Goal: Information Seeking & Learning: Check status

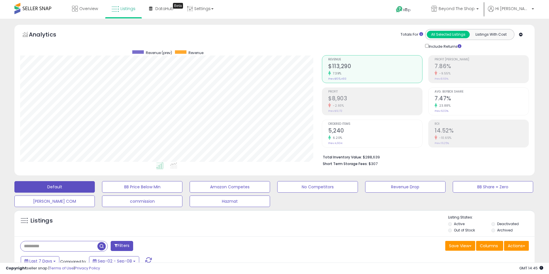
select select "**"
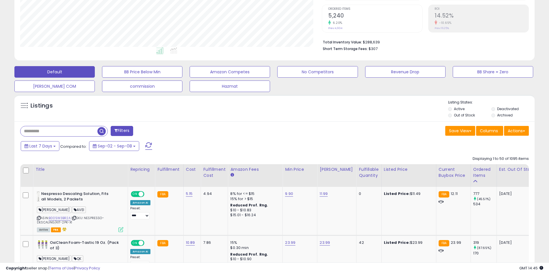
click at [62, 132] on input "text" at bounding box center [58, 131] width 77 height 10
type input "**********"
click at [150, 131] on span "button" at bounding box center [151, 131] width 8 height 8
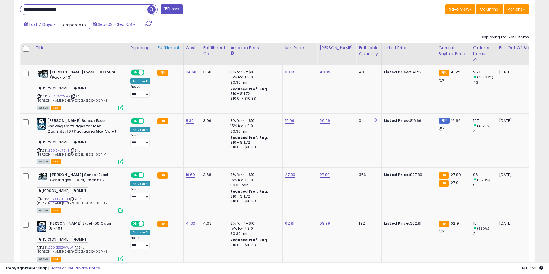
scroll to position [239, 0]
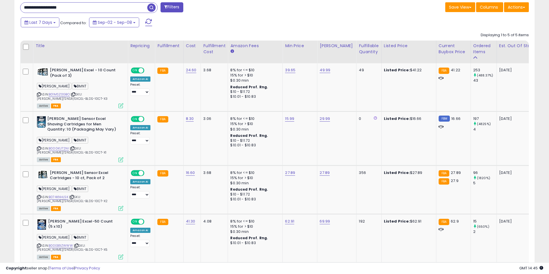
click at [88, 14] on div "**********" at bounding box center [145, 8] width 259 height 12
click at [89, 8] on input "**********" at bounding box center [83, 8] width 127 height 10
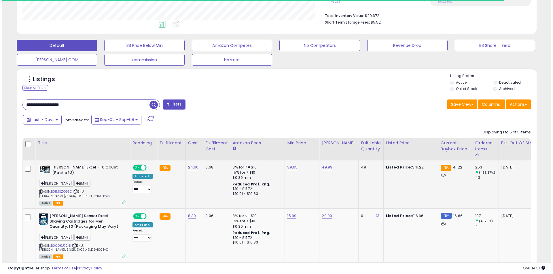
scroll to position [144, 0]
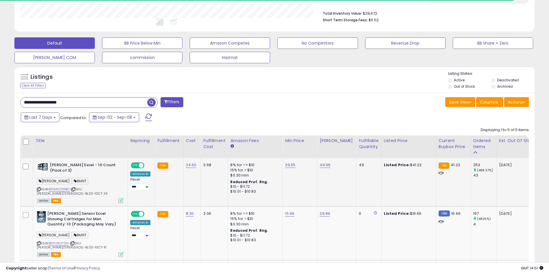
click at [122, 201] on icon at bounding box center [120, 200] width 5 height 5
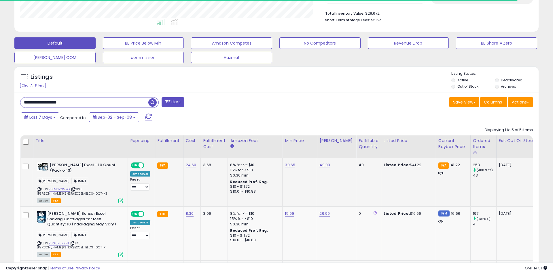
scroll to position [118, 304]
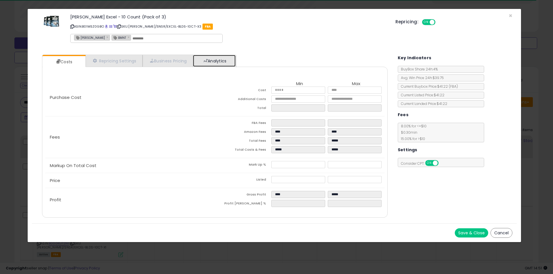
click at [207, 58] on link "Analytics" at bounding box center [214, 61] width 43 height 12
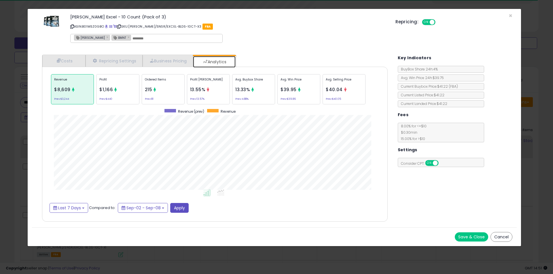
scroll to position [177, 357]
click at [163, 87] on div "Ordered Items 215 Prev: 81" at bounding box center [163, 89] width 43 height 30
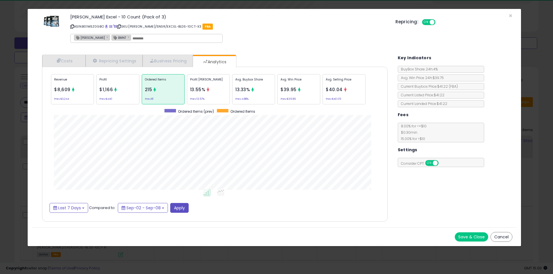
click at [6, 98] on div "× Close [PERSON_NAME] Excel - 10 Count (Pack of 3) ASIN: B01MSZ0GBO | SKU: [PER…" at bounding box center [276, 137] width 553 height 274
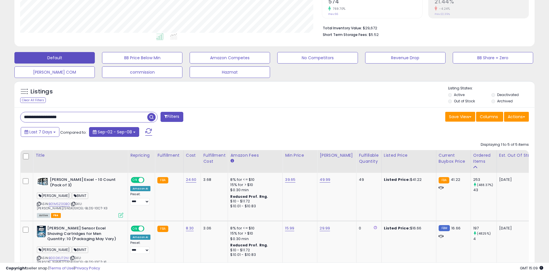
scroll to position [144, 0]
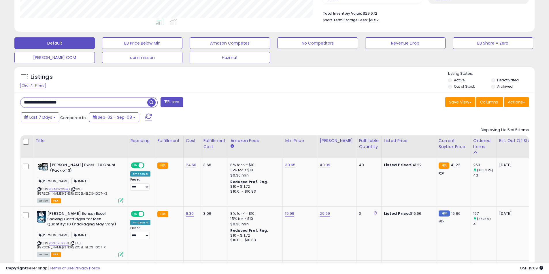
click at [107, 103] on input "**********" at bounding box center [83, 103] width 127 height 10
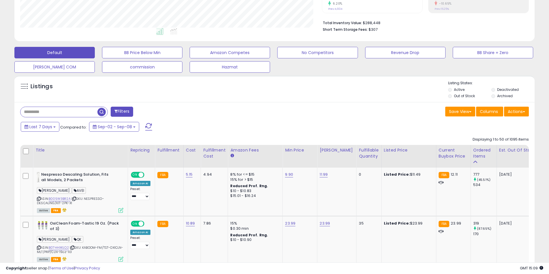
scroll to position [118, 301]
click at [163, 67] on button "commission" at bounding box center [142, 67] width 80 height 12
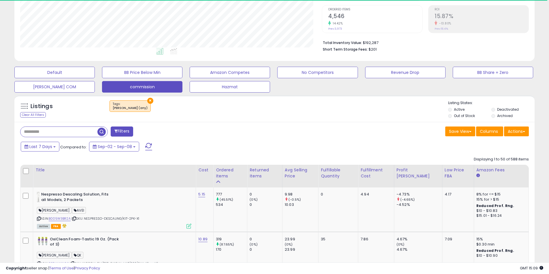
scroll to position [111, 0]
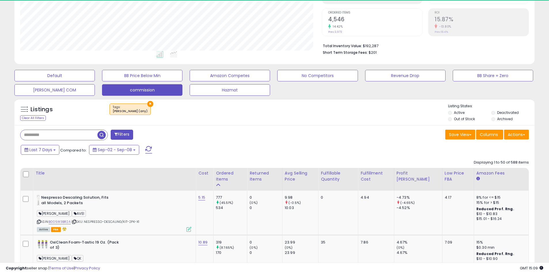
click at [50, 154] on button "Last 7 Days" at bounding box center [40, 150] width 39 height 10
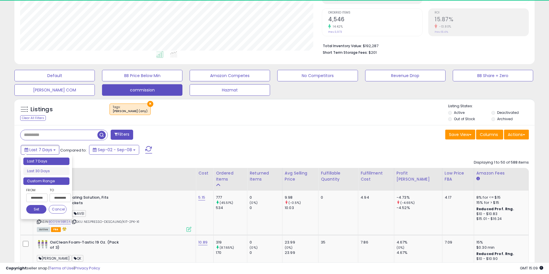
click at [45, 178] on li "Custom Range" at bounding box center [46, 182] width 46 height 8
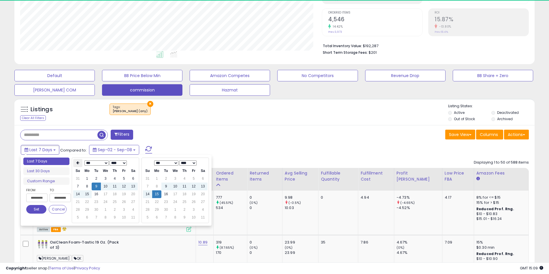
click at [81, 165] on th at bounding box center [77, 163] width 9 height 8
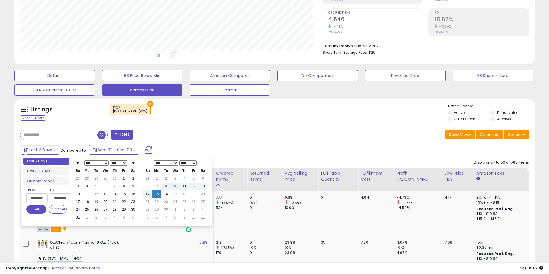
click at [81, 165] on th at bounding box center [77, 163] width 9 height 8
click at [93, 177] on td "1" at bounding box center [96, 179] width 9 height 8
type input "**********"
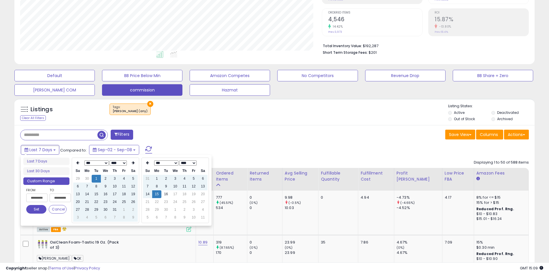
click at [39, 207] on button "Set" at bounding box center [36, 209] width 20 height 9
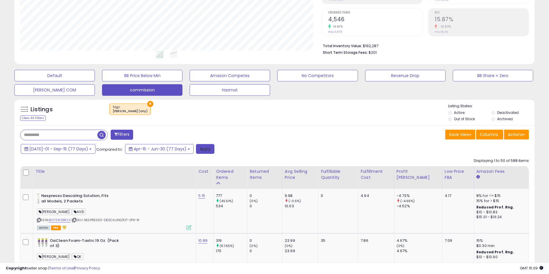
click at [196, 149] on button "Apply" at bounding box center [205, 149] width 18 height 10
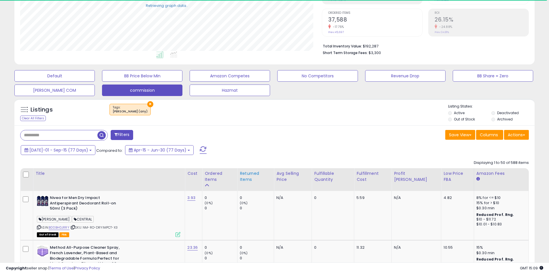
scroll to position [130, 0]
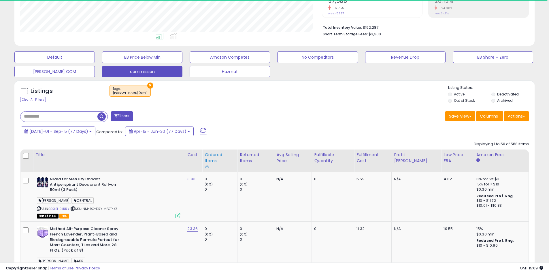
click at [232, 156] on div "Ordered Items" at bounding box center [219, 158] width 30 height 12
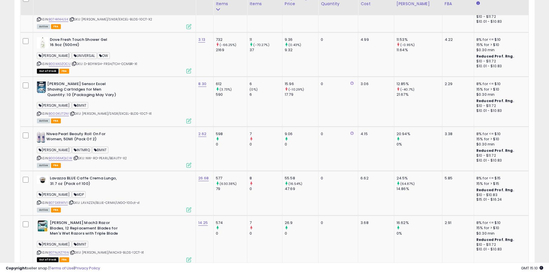
scroll to position [878, 0]
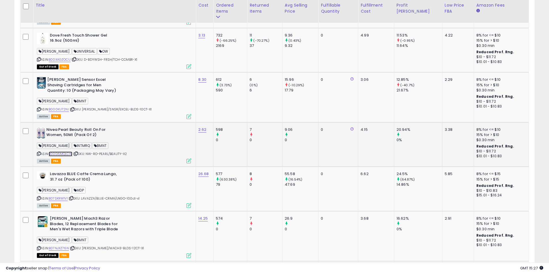
click at [58, 152] on link "B00G6MQLCW" at bounding box center [61, 154] width 24 height 5
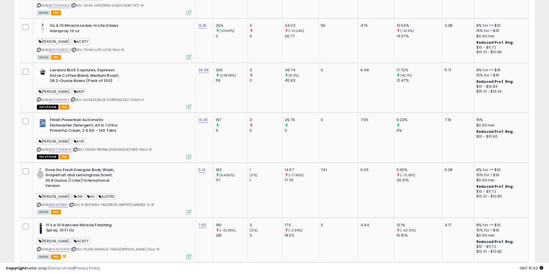
scroll to position [2491, 0]
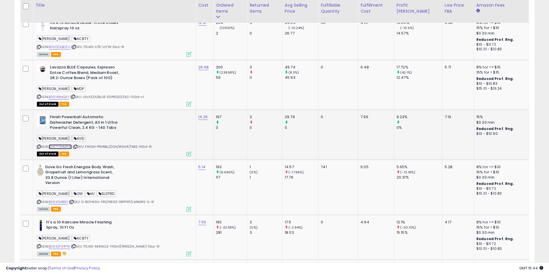
click at [63, 145] on link "B087Y9XMNW" at bounding box center [60, 147] width 23 height 5
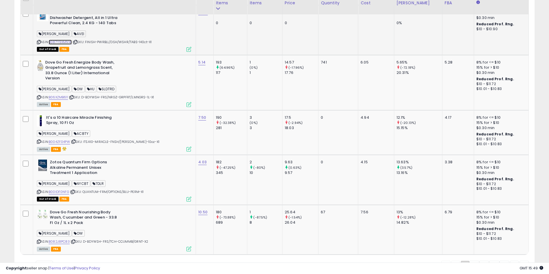
scroll to position [2600, 0]
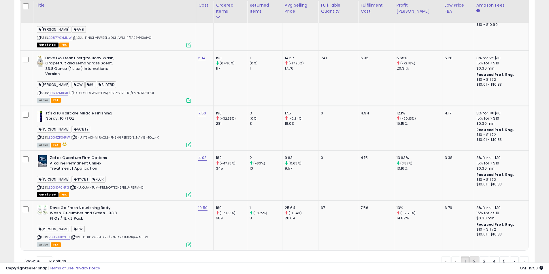
click at [472, 257] on link "2" at bounding box center [474, 262] width 10 height 10
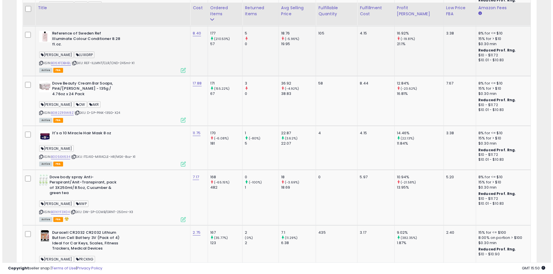
scroll to position [331, 0]
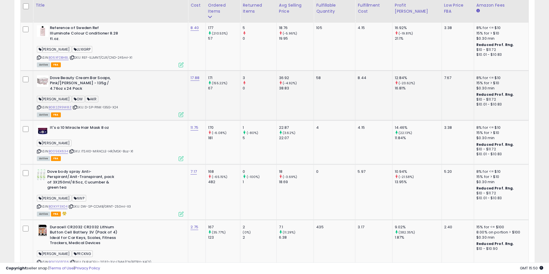
click at [183, 112] on icon at bounding box center [181, 114] width 5 height 5
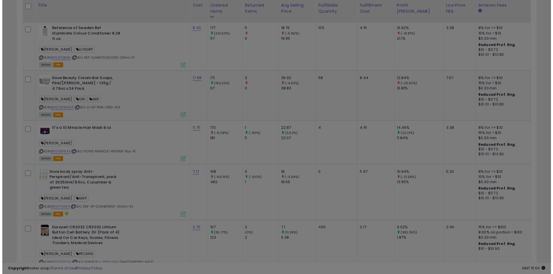
scroll to position [118, 304]
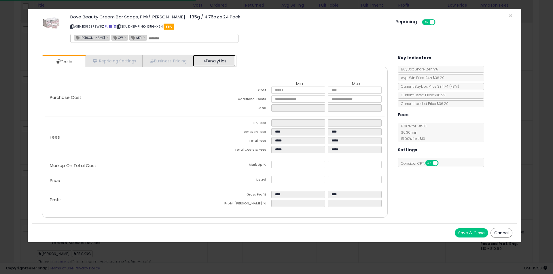
click at [213, 60] on link "Analytics" at bounding box center [214, 61] width 43 height 12
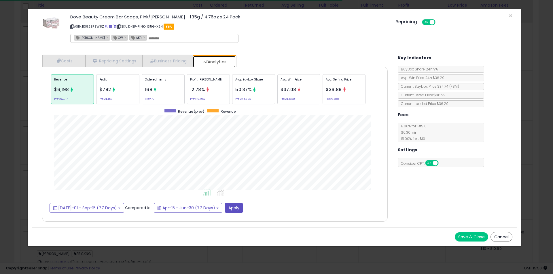
scroll to position [177, 357]
click at [167, 82] on p "Ordered Items" at bounding box center [163, 81] width 37 height 9
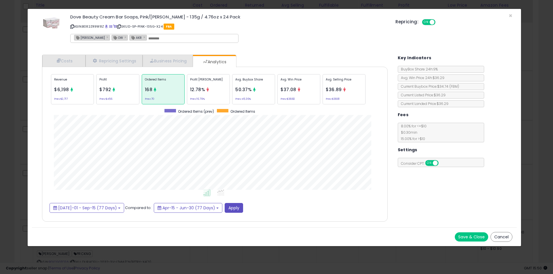
click at [11, 120] on div "× Close Dove Beauty Cream Bar Soaps, Pink/[PERSON_NAME] - 135g / 4.76oz x 24 Pa…" at bounding box center [276, 137] width 553 height 274
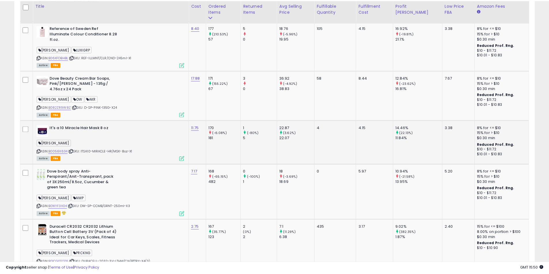
scroll to position [287814, 287630]
click at [66, 105] on link "B082ZR9W8Z" at bounding box center [60, 107] width 23 height 5
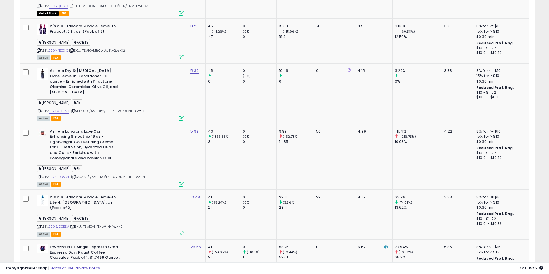
scroll to position [2567, 0]
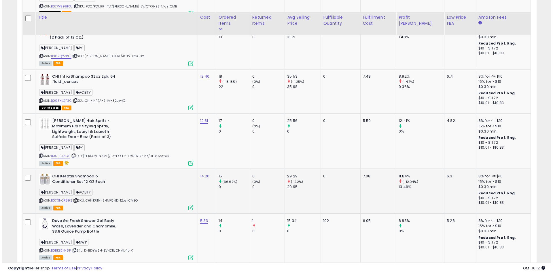
scroll to position [1282, 0]
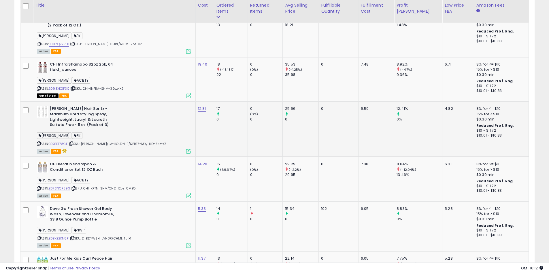
click at [191, 149] on icon at bounding box center [188, 151] width 5 height 5
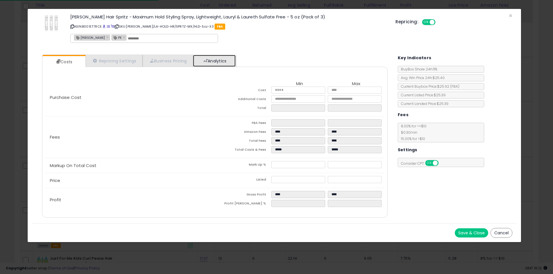
click at [208, 55] on link "Analytics" at bounding box center [214, 61] width 43 height 12
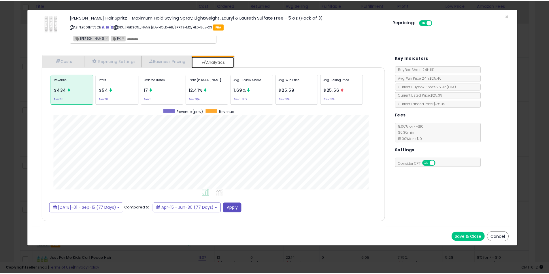
scroll to position [177, 357]
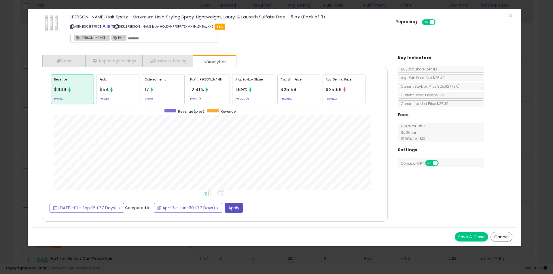
click at [21, 92] on div "× Close [PERSON_NAME] Hair Spritz - Maximum Hold Styling Spray, Lightweight, La…" at bounding box center [276, 137] width 553 height 274
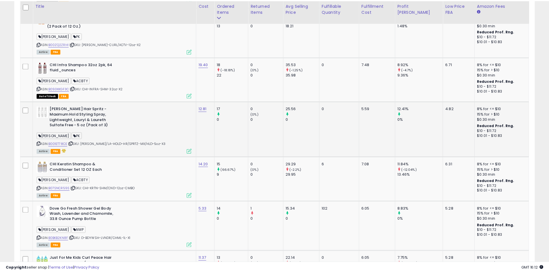
scroll to position [287814, 287630]
click at [62, 142] on link "B001ET78CE" at bounding box center [58, 144] width 19 height 5
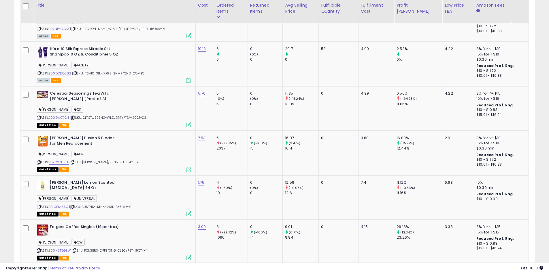
scroll to position [1915, 0]
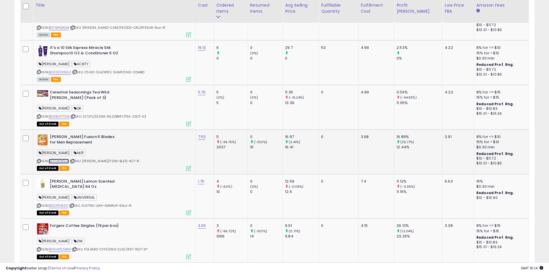
click at [65, 159] on link "B07CXD8SLF" at bounding box center [59, 161] width 20 height 5
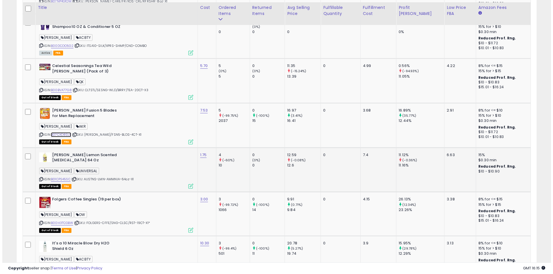
scroll to position [1944, 0]
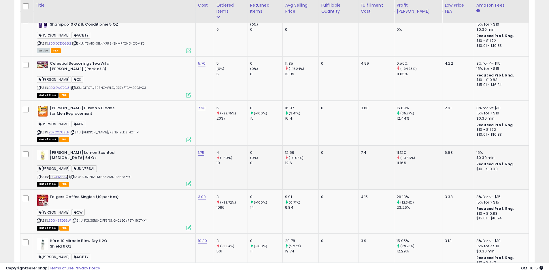
click at [67, 175] on link "B01CPS45SC" at bounding box center [59, 177] width 20 height 5
click at [191, 182] on icon at bounding box center [188, 184] width 5 height 5
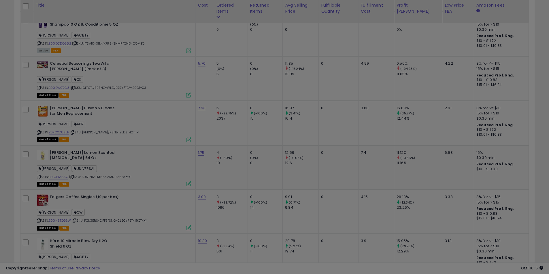
scroll to position [118, 304]
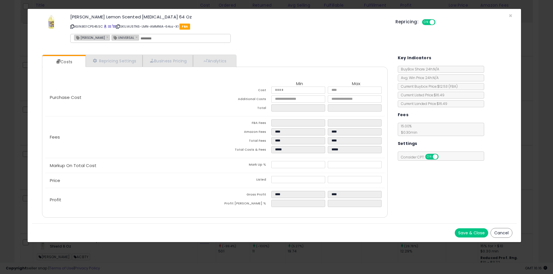
click at [6, 109] on div "× Close [PERSON_NAME] Lemon Scented [MEDICAL_DATA] 64 Oz ASIN: B01CPS45SC | SKU…" at bounding box center [276, 137] width 553 height 274
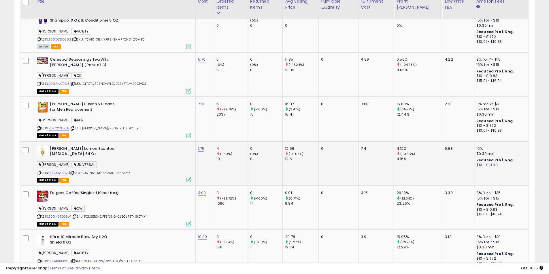
scroll to position [1944, 0]
